Goal: Find specific page/section

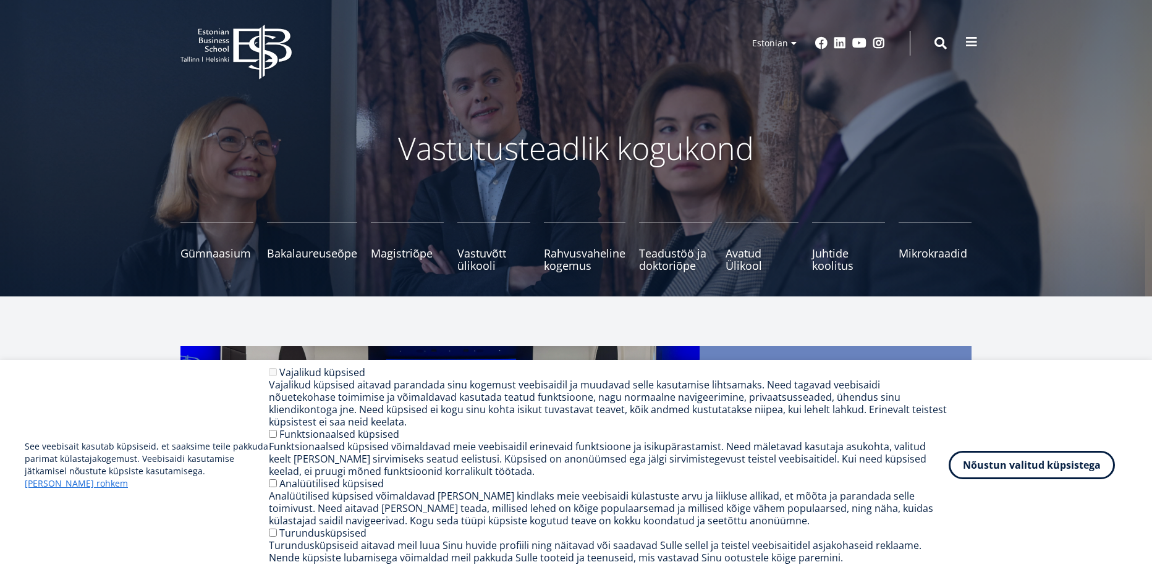
click at [972, 44] on span at bounding box center [971, 42] width 12 height 12
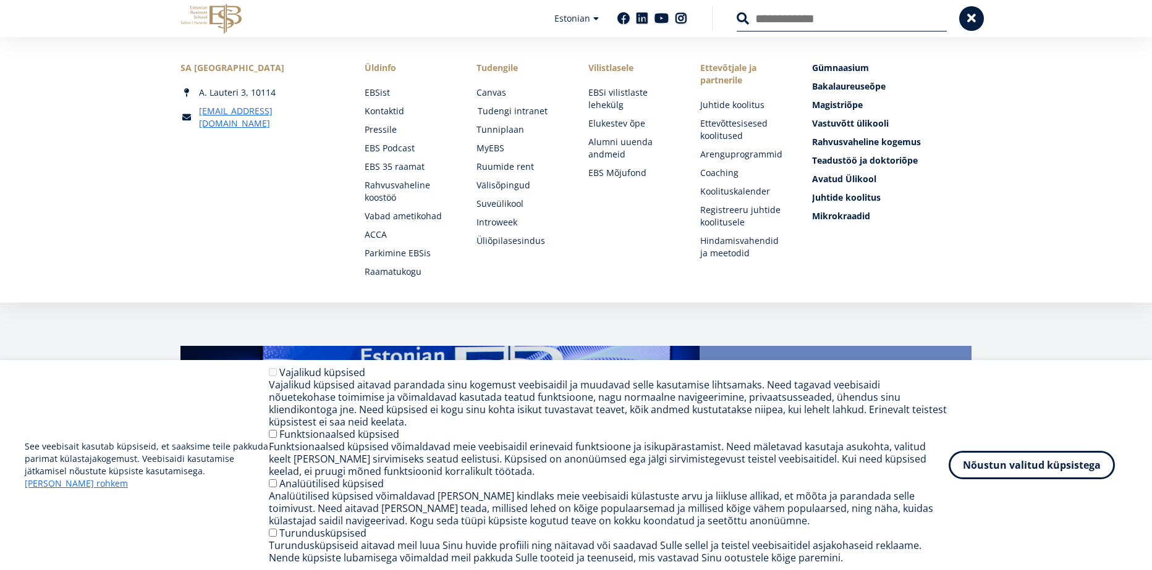
click at [523, 114] on link "Tudengi intranet" at bounding box center [521, 111] width 87 height 12
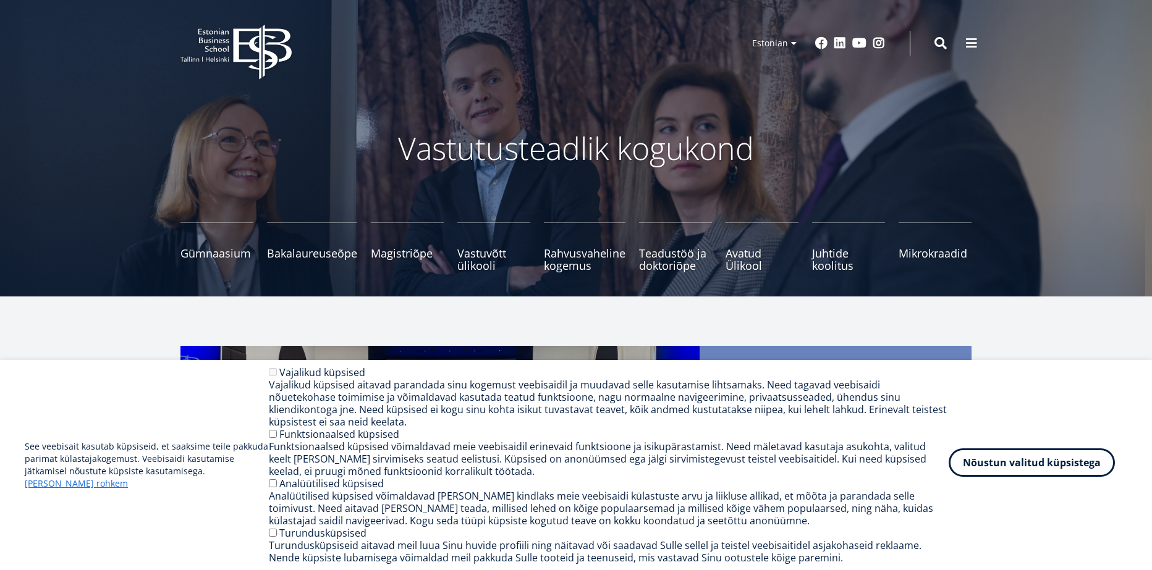
click at [1030, 476] on button "Nõustun valitud küpsistega" at bounding box center [1031, 462] width 166 height 28
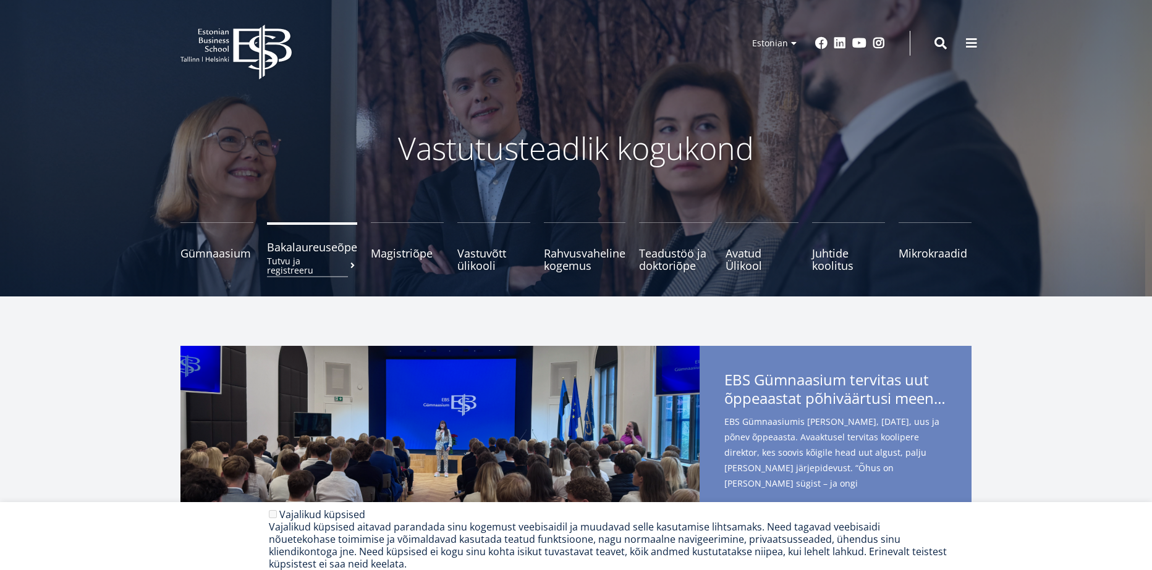
click at [308, 254] on link "Bakalaureuseõpe Tutvu ja registreeru" at bounding box center [312, 246] width 90 height 49
